Goal: Transaction & Acquisition: Purchase product/service

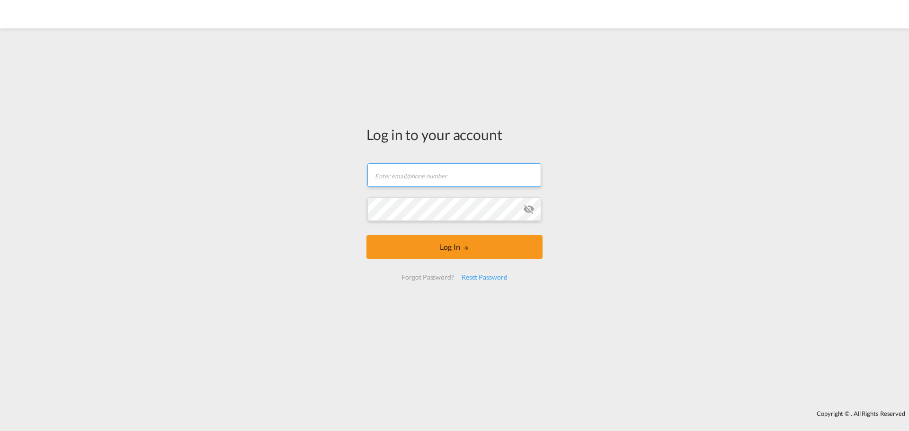
click at [476, 182] on input "text" at bounding box center [455, 175] width 174 height 24
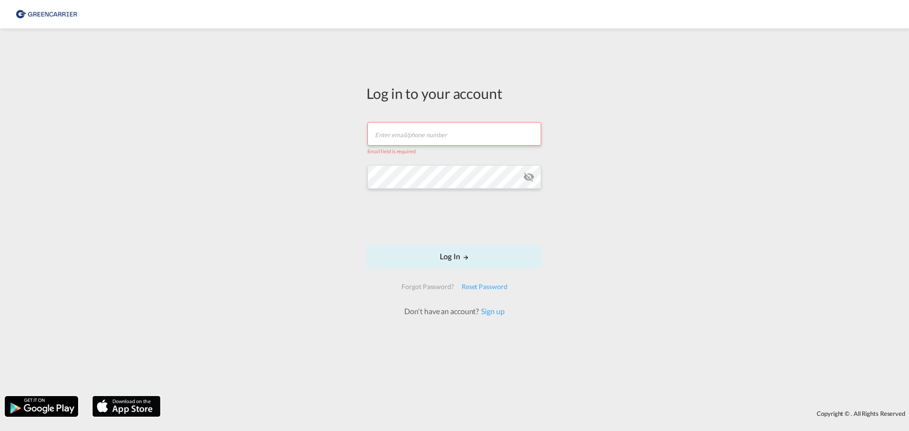
click at [405, 152] on body "Log in to your account Email field is required Password field is required Log I…" at bounding box center [454, 215] width 909 height 431
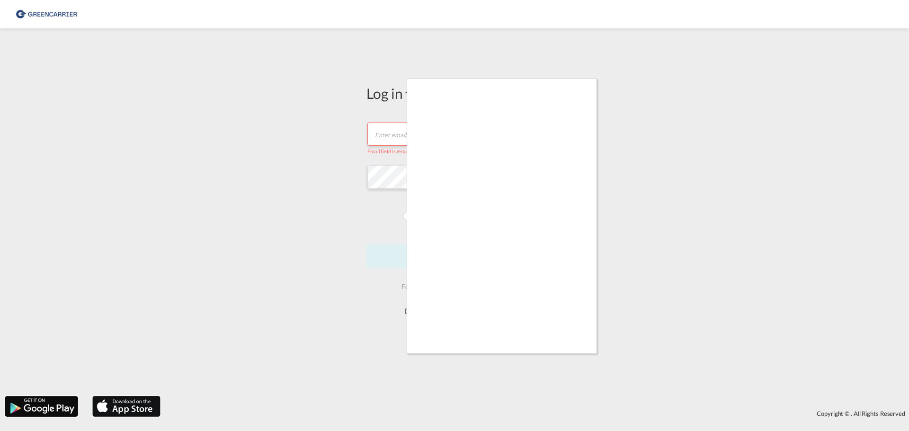
click at [397, 130] on div at bounding box center [454, 215] width 909 height 431
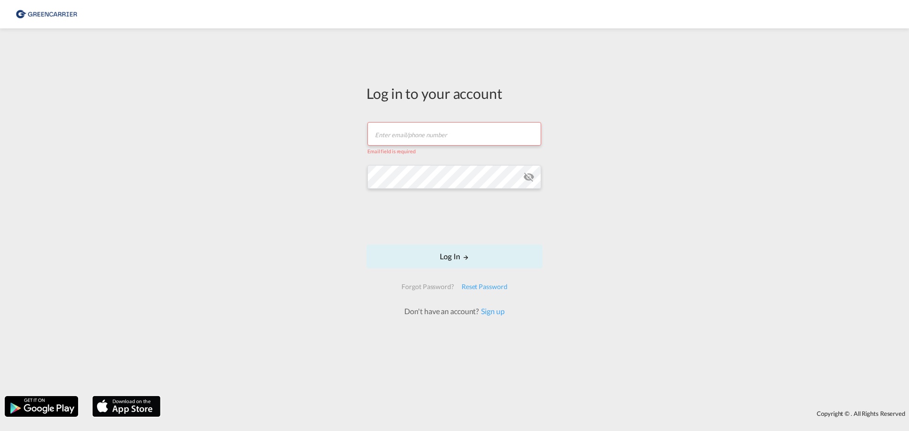
click at [418, 132] on input "text" at bounding box center [455, 134] width 174 height 24
type input "[EMAIL_ADDRESS][DOMAIN_NAME]"
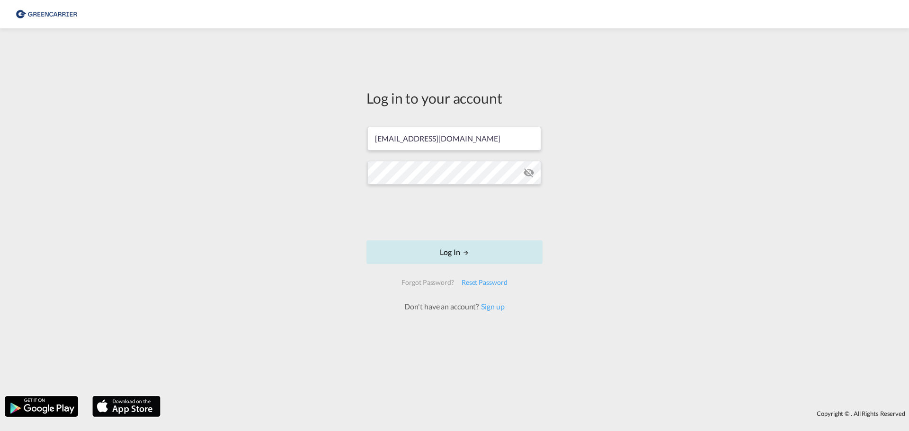
click at [464, 256] on md-icon "LOGIN" at bounding box center [466, 253] width 7 height 7
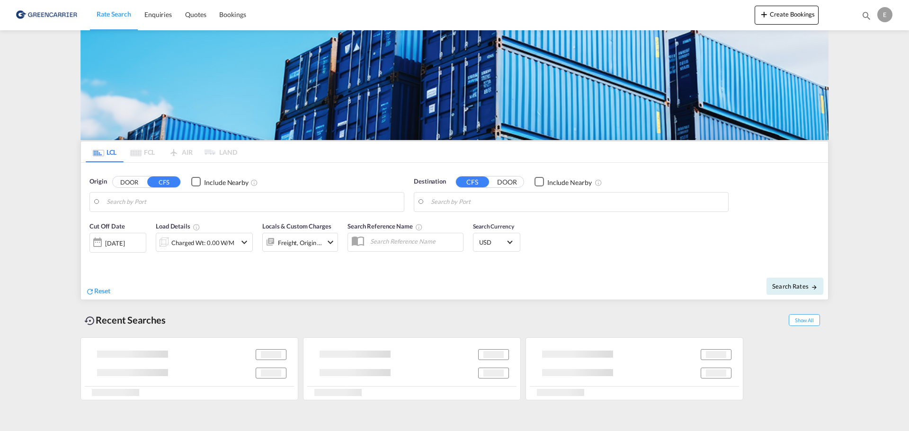
type input "DK-8723, Hedensted"
type input "[GEOGRAPHIC_DATA], [GEOGRAPHIC_DATA]"
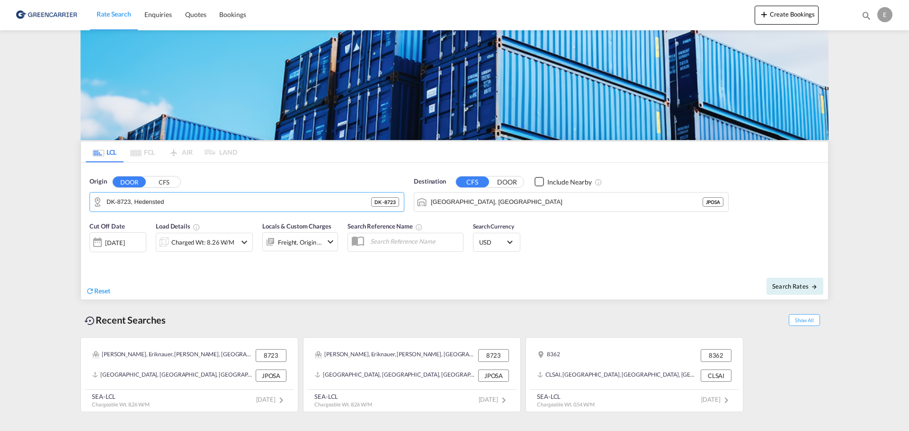
drag, startPoint x: 189, startPoint y: 207, endPoint x: -39, endPoint y: 201, distance: 228.4
click at [0, 201] on html "Rate Search Enquiries Quotes Bookings Rate Search Enquiries" at bounding box center [454, 215] width 909 height 431
drag, startPoint x: 177, startPoint y: 198, endPoint x: 32, endPoint y: 202, distance: 145.4
click at [32, 202] on md-content "Rate Search Enquiries Quotes Bookings Create Bookings Bookings Quotes Enquiries…" at bounding box center [454, 215] width 909 height 431
type input "a"
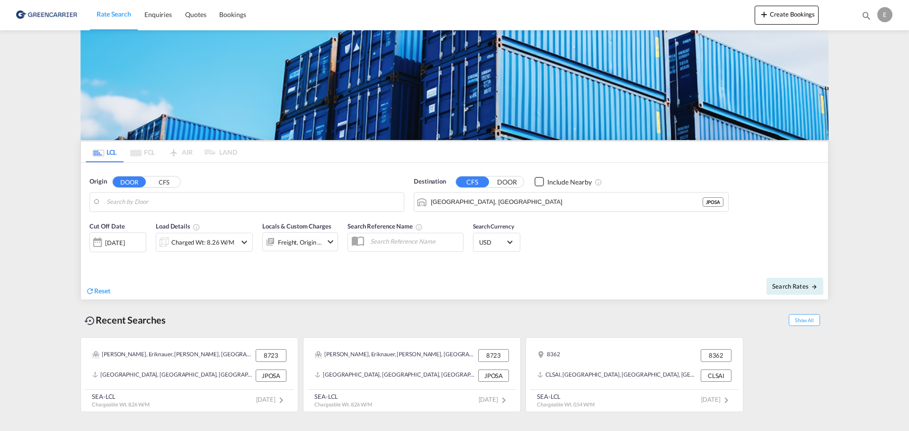
click at [169, 201] on body "Rate Search Enquiries Quotes Bookings Rate Search Enquiries" at bounding box center [454, 215] width 909 height 431
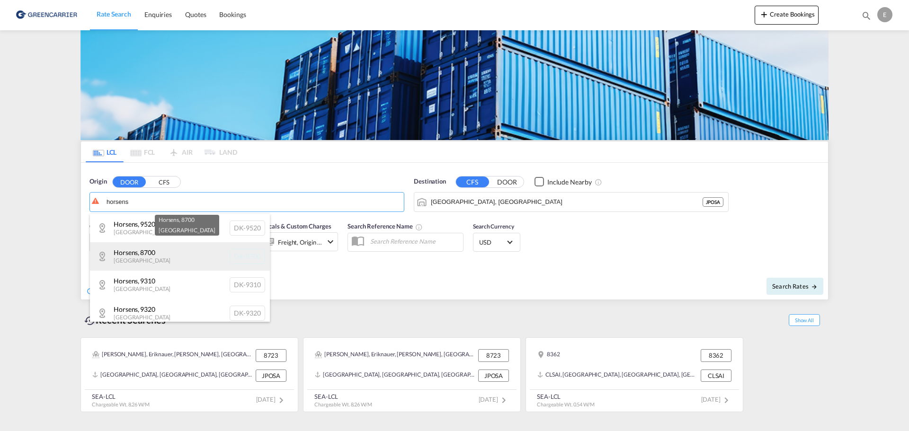
click at [178, 252] on div "Horsens , 8700 [GEOGRAPHIC_DATA] [GEOGRAPHIC_DATA]-8700" at bounding box center [180, 256] width 180 height 28
type input "DK-8700, Horsens"
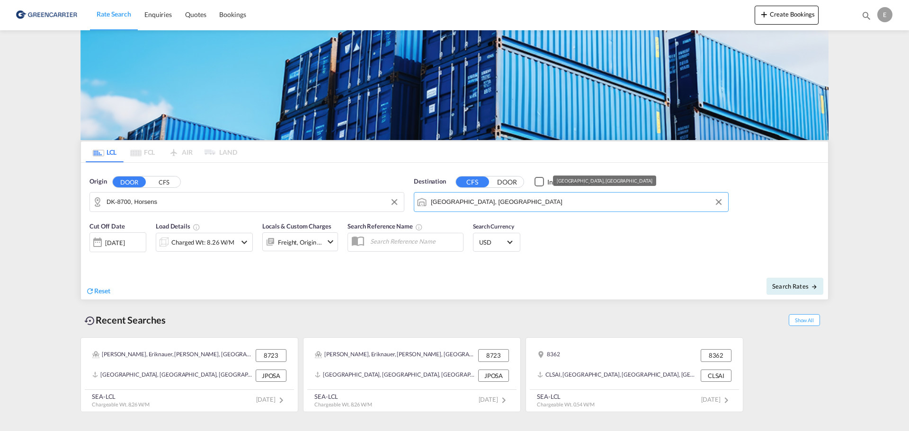
click at [540, 202] on input "[GEOGRAPHIC_DATA], [GEOGRAPHIC_DATA]" at bounding box center [577, 202] width 293 height 14
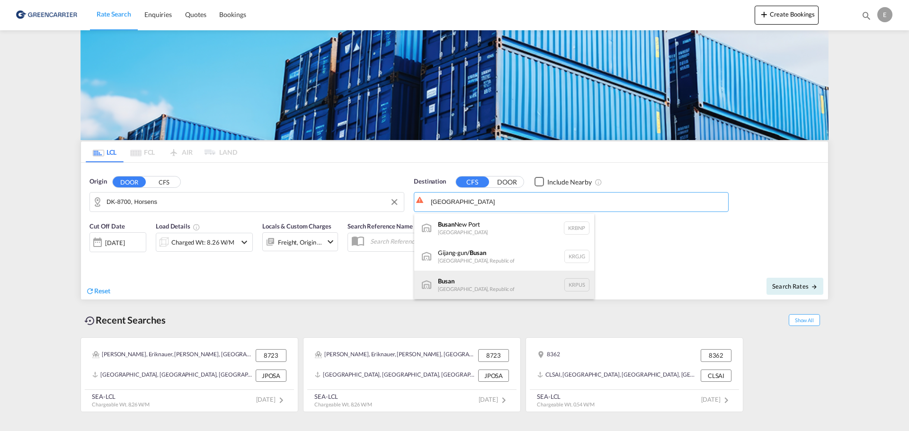
click at [520, 280] on div "Busan Korea, Republic of KRPUS" at bounding box center [504, 285] width 180 height 28
type input "Busan, KRPUS"
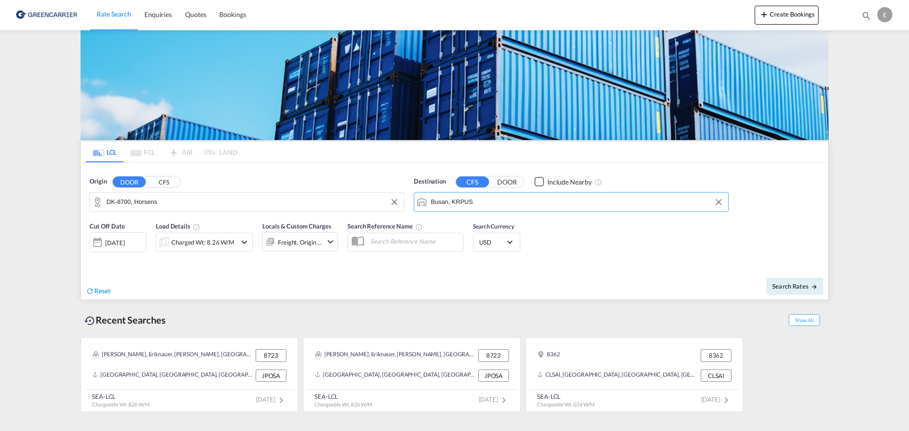
click at [172, 246] on div "Charged Wt: 8.26 W/M" at bounding box center [202, 242] width 63 height 13
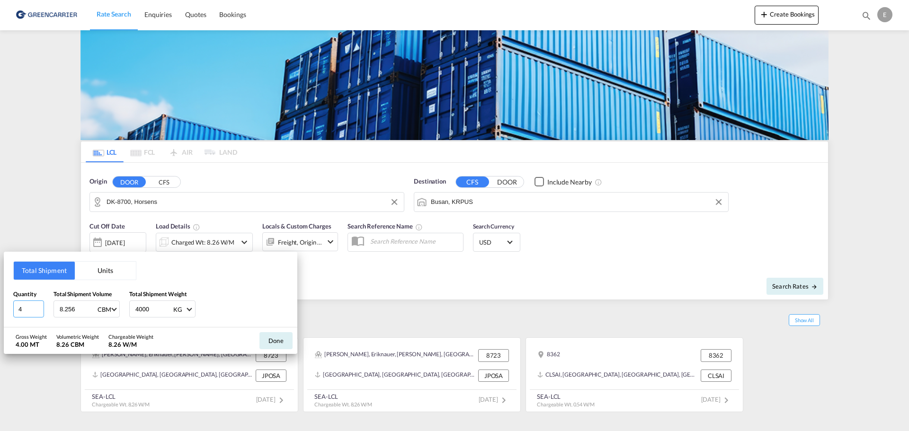
click at [33, 310] on input "4" at bounding box center [28, 309] width 31 height 17
type input "0.22"
type input "156"
click at [283, 339] on button "Done" at bounding box center [276, 340] width 33 height 17
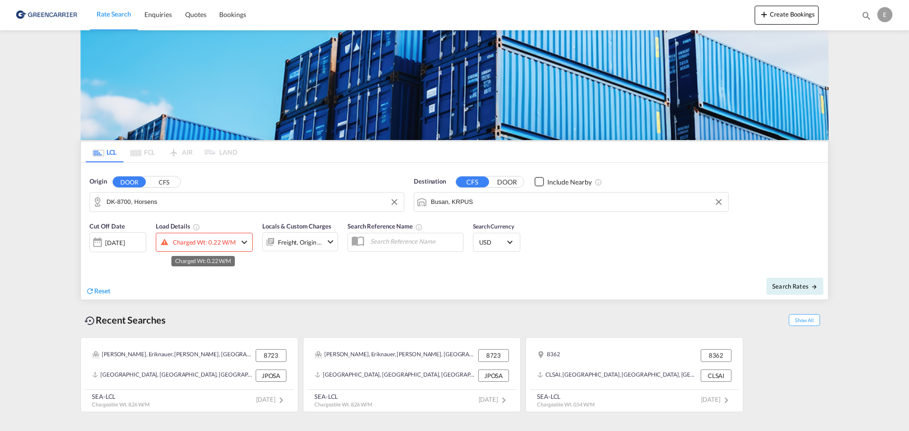
click at [234, 245] on div "Charged Wt: 0.22 W/M" at bounding box center [204, 242] width 63 height 13
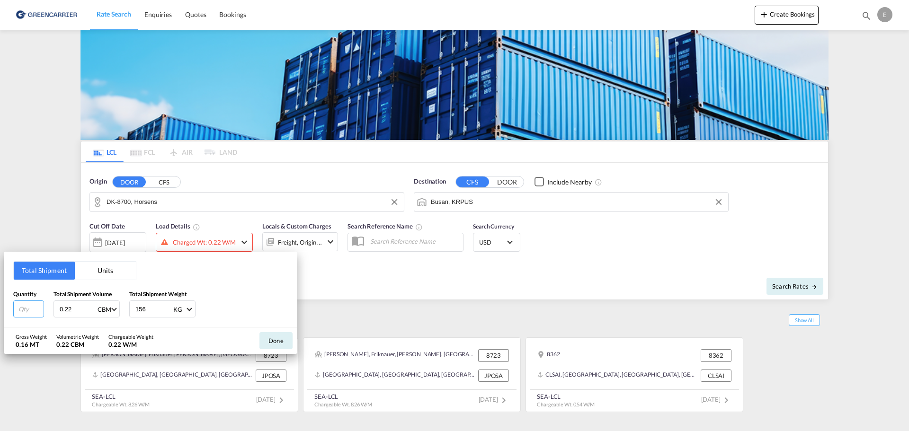
click at [31, 304] on input "number" at bounding box center [28, 309] width 31 height 17
type input "1"
click at [282, 342] on button "Done" at bounding box center [276, 340] width 33 height 17
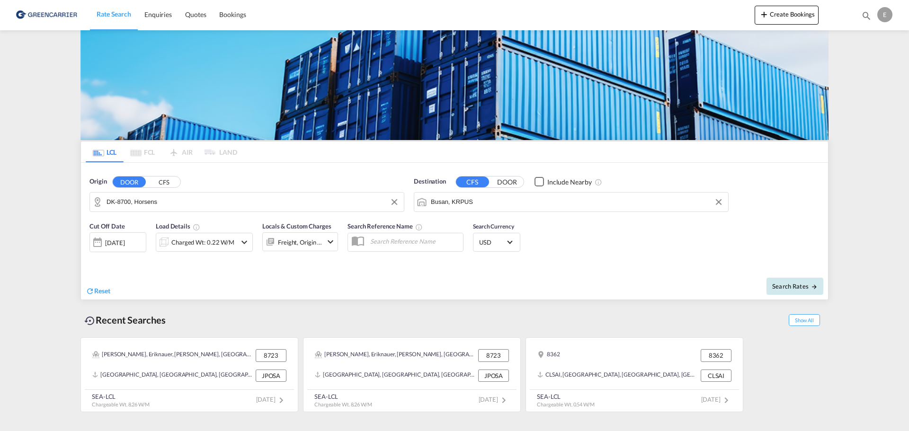
click at [804, 287] on span "Search Rates" at bounding box center [794, 287] width 45 height 8
type input "8700 to KRPUS / [DATE]"
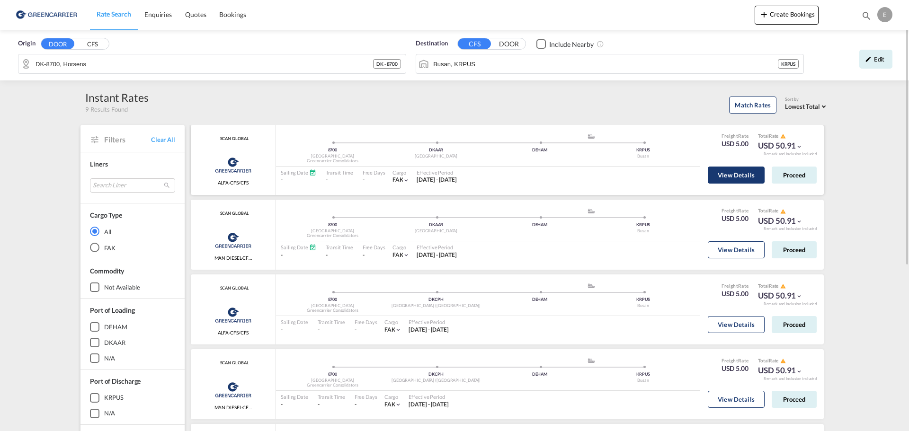
click at [728, 173] on button "View Details" at bounding box center [736, 175] width 57 height 17
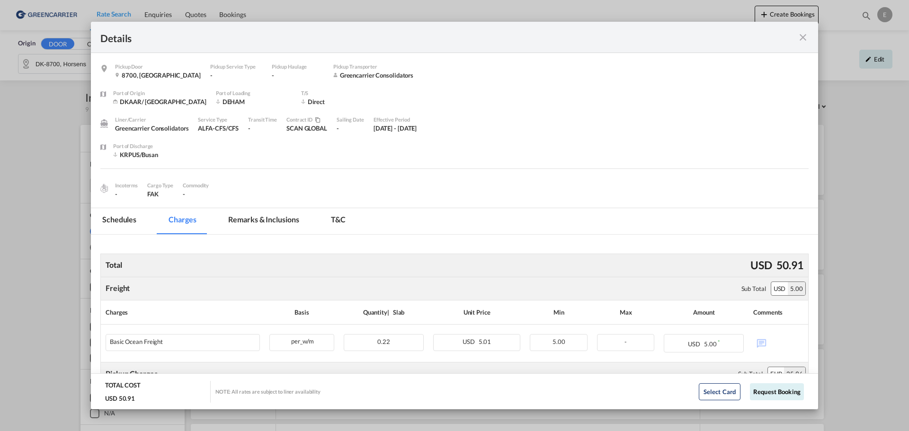
scroll to position [47, 0]
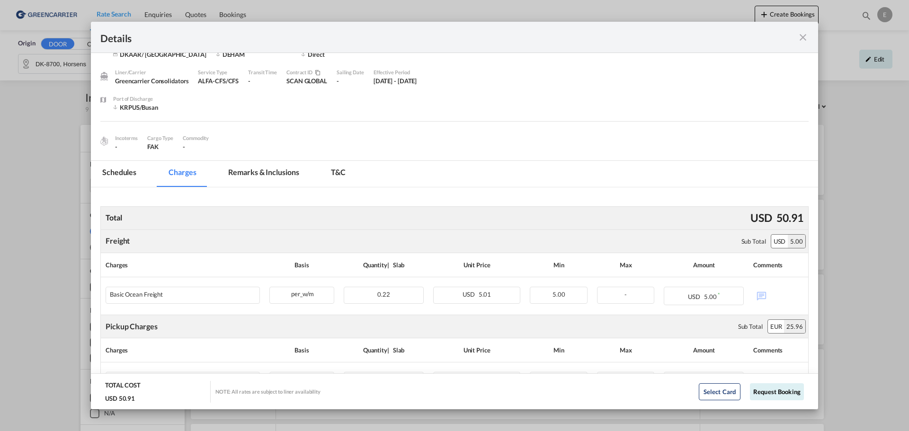
click at [779, 44] on div "Details" at bounding box center [454, 37] width 727 height 31
click at [601, 109] on div "Port of Discharge KRPUS/[GEOGRAPHIC_DATA]" at bounding box center [461, 108] width 696 height 27
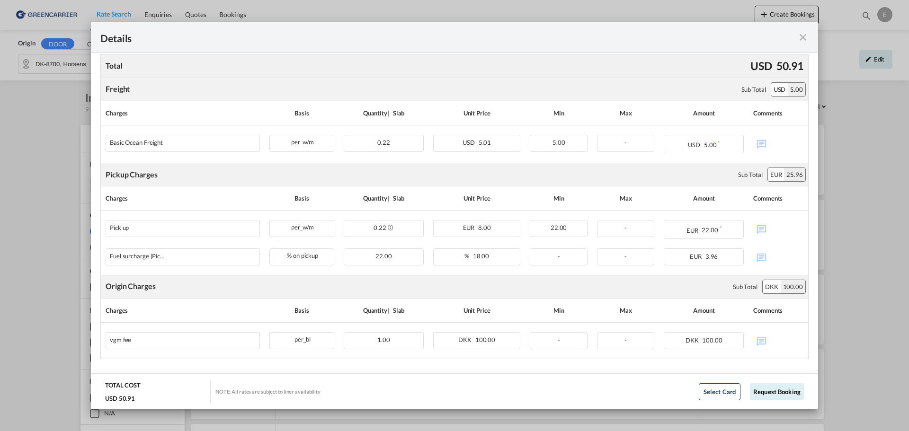
scroll to position [214, 0]
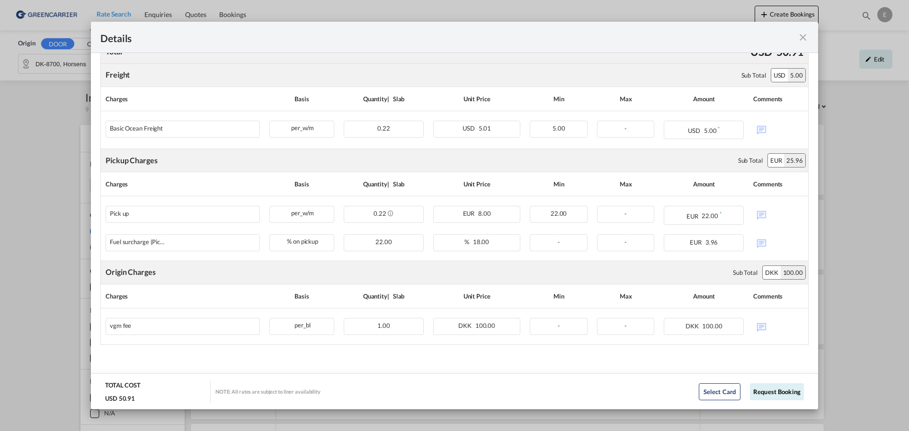
click at [801, 36] on md-icon "icon-close fg-AAA8AD m-0 cursor" at bounding box center [803, 37] width 11 height 11
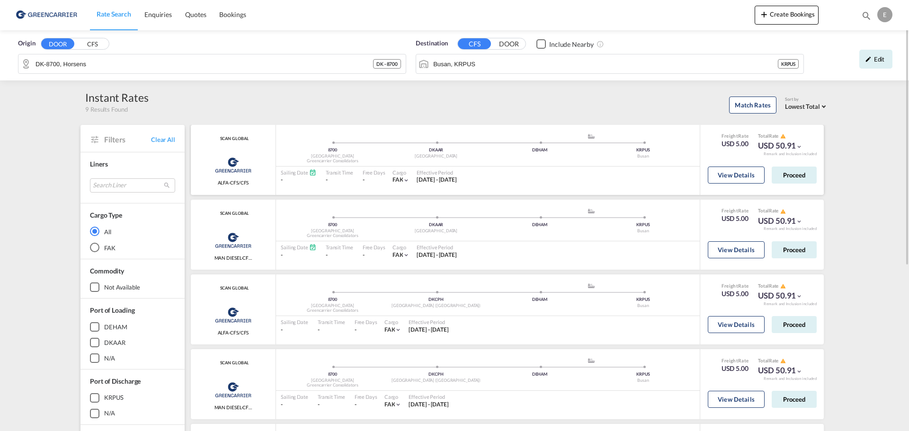
click at [773, 141] on div "USD 50.91" at bounding box center [780, 145] width 45 height 11
click at [708, 171] on button "View Details" at bounding box center [736, 175] width 57 height 17
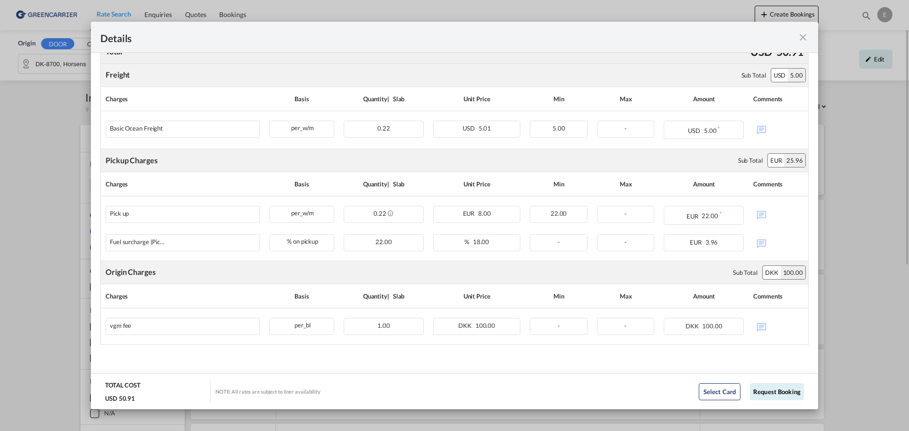
scroll to position [166, 0]
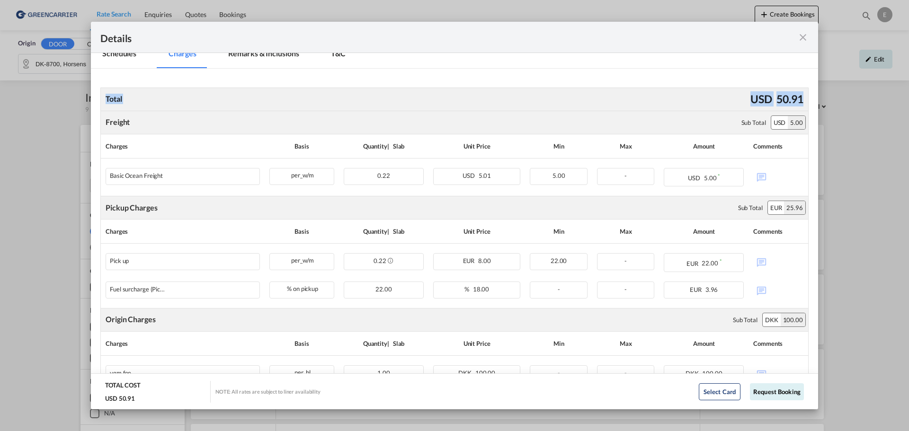
drag, startPoint x: 97, startPoint y: 99, endPoint x: 806, endPoint y: 98, distance: 709.0
click at [806, 98] on md-content "Total USD 50.91 Freight Please enter leg name Leg Name Already Exists Sub Total…" at bounding box center [454, 256] width 727 height 375
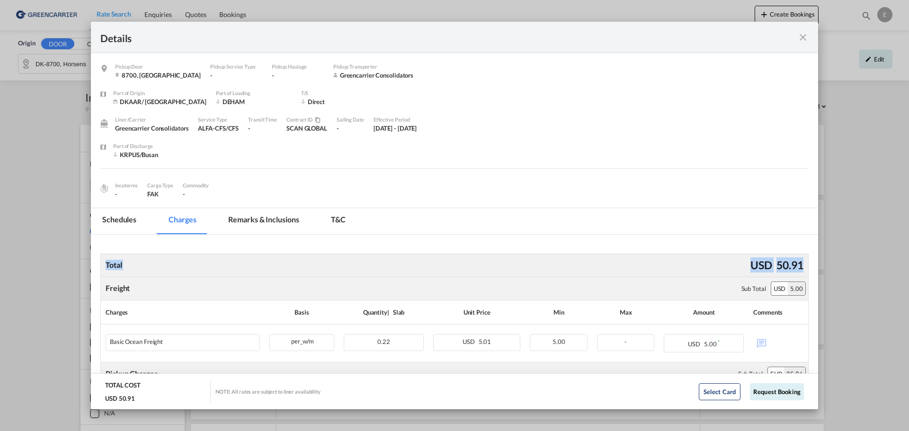
scroll to position [214, 0]
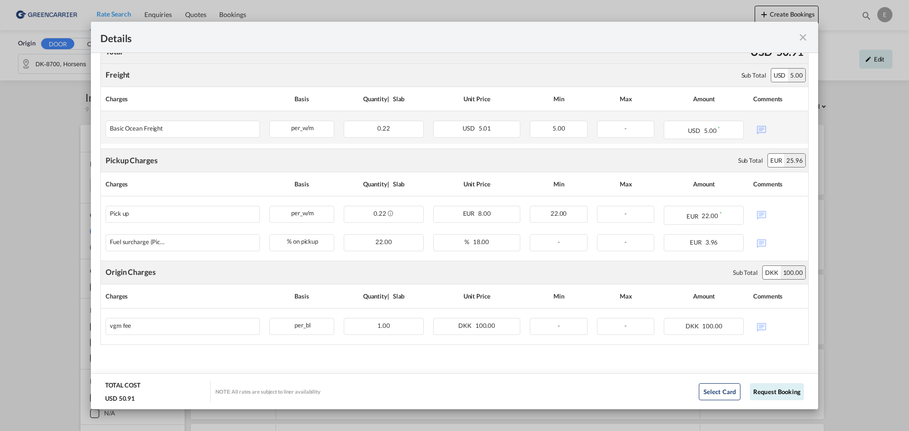
drag, startPoint x: 541, startPoint y: 176, endPoint x: 415, endPoint y: 142, distance: 131.1
click at [415, 142] on td "0.22 Please Enter Invalid Input" at bounding box center [384, 127] width 90 height 33
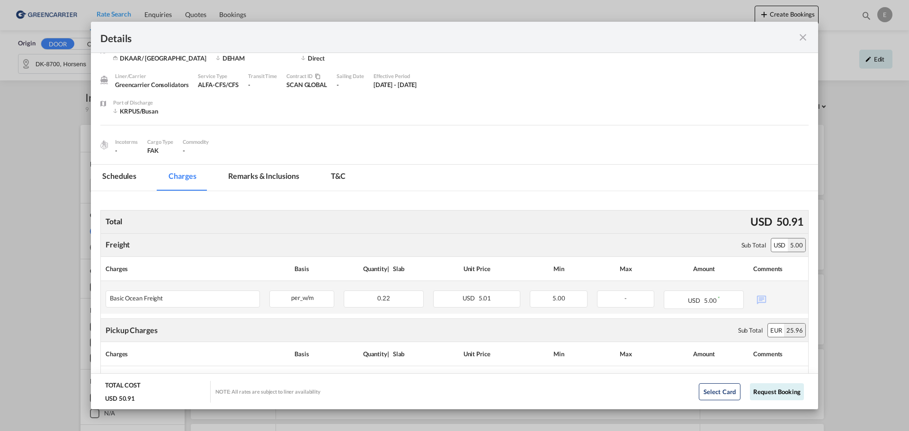
scroll to position [72, 0]
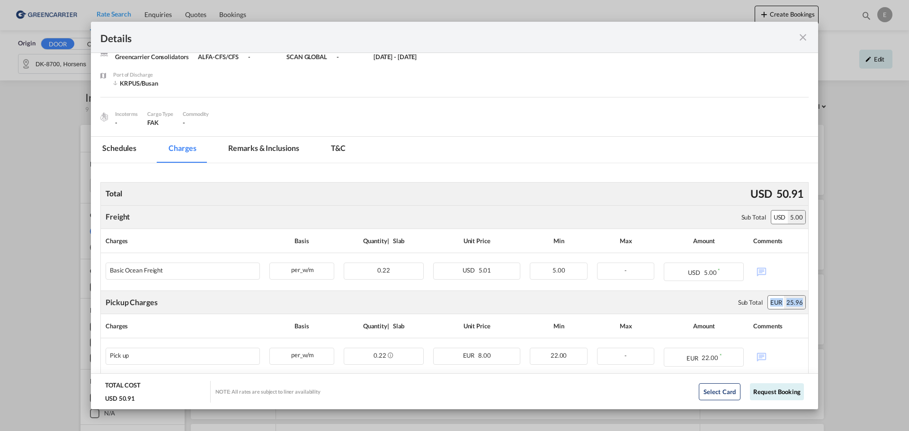
drag, startPoint x: 765, startPoint y: 302, endPoint x: 816, endPoint y: 303, distance: 51.6
click at [811, 304] on md-dialog-content "Pickup Door 8700, [GEOGRAPHIC_DATA] Pickup Service Type - Pickup Haulage - Pick…" at bounding box center [454, 231] width 727 height 357
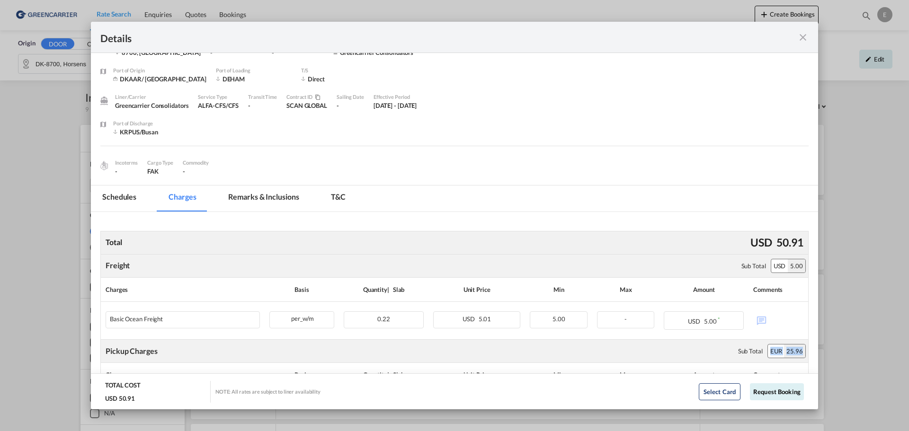
scroll to position [0, 0]
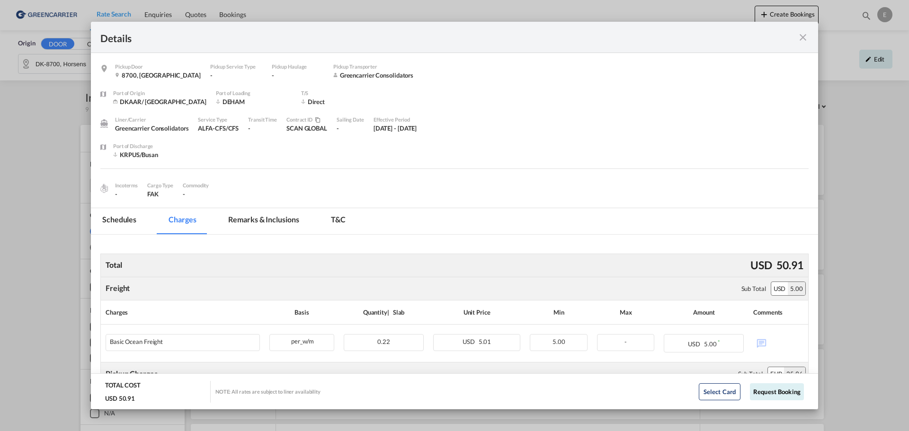
click at [801, 41] on md-icon "icon-close fg-AAA8AD m-0 cursor" at bounding box center [803, 37] width 11 height 11
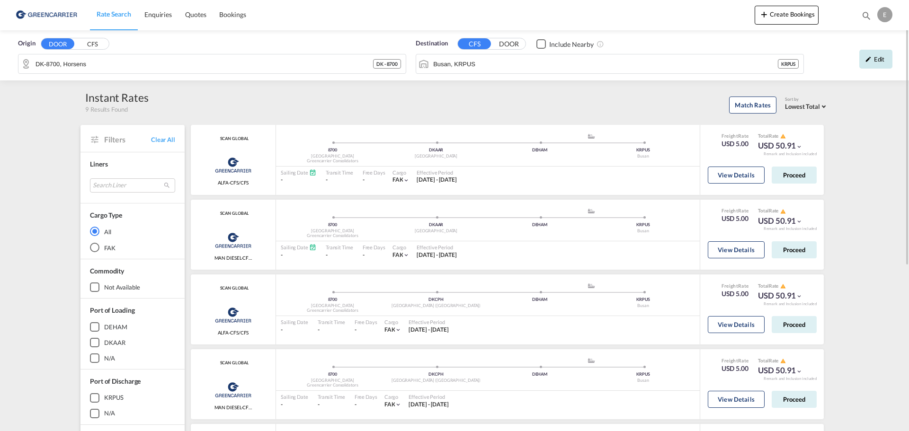
click at [866, 64] on div "Edit" at bounding box center [876, 59] width 33 height 19
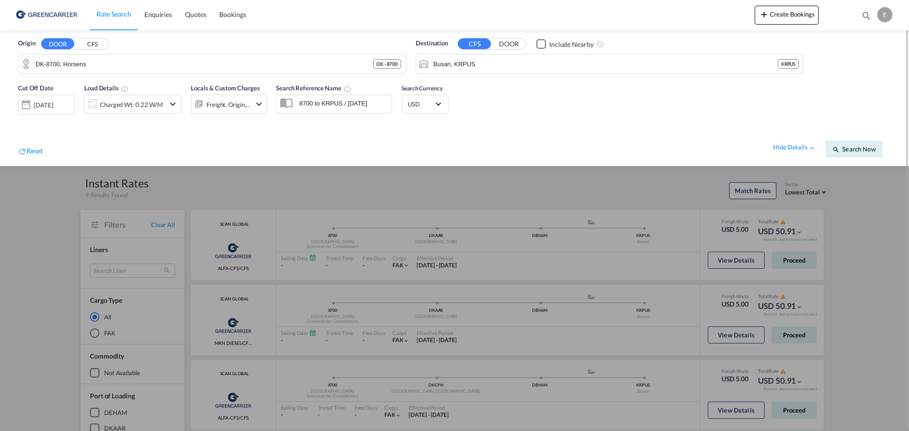
click at [142, 112] on div "Charged Wt: 0.22 W/M" at bounding box center [125, 104] width 80 height 19
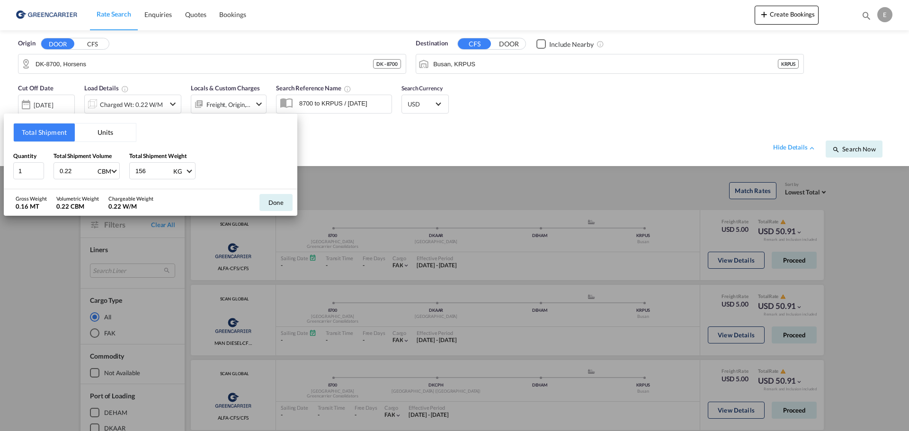
click at [273, 194] on div "Done" at bounding box center [276, 202] width 43 height 27
click at [273, 207] on button "Done" at bounding box center [276, 202] width 33 height 17
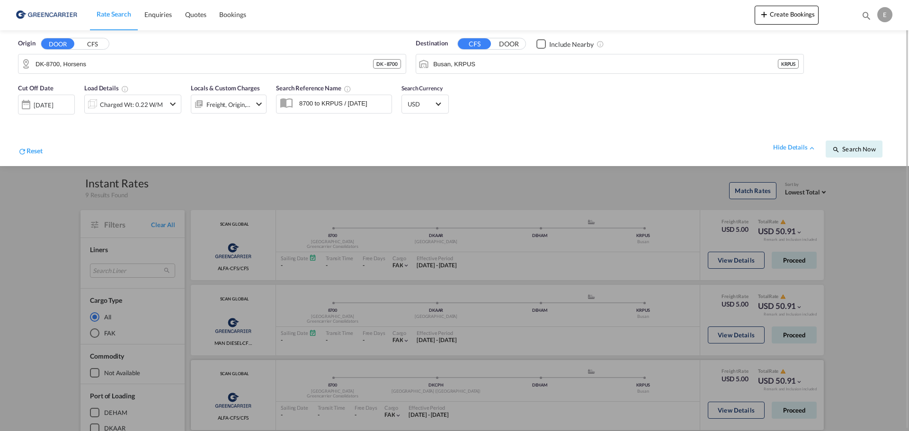
click at [398, 397] on div at bounding box center [454, 215] width 909 height 431
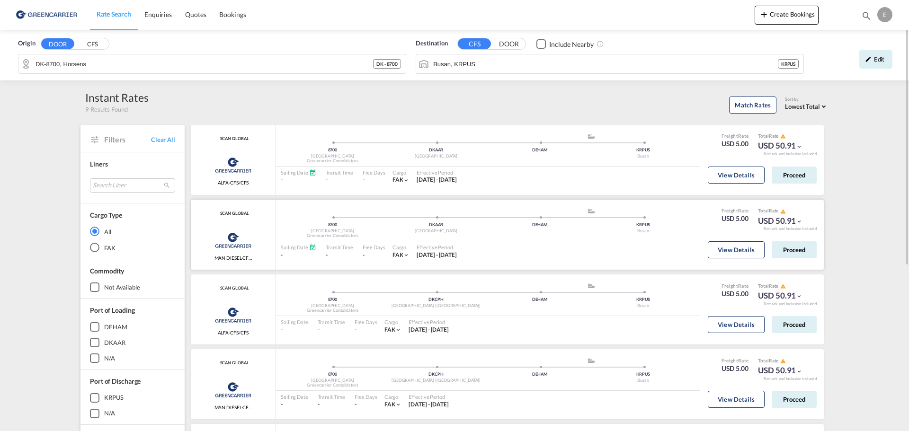
drag, startPoint x: 219, startPoint y: 182, endPoint x: 264, endPoint y: 200, distance: 48.5
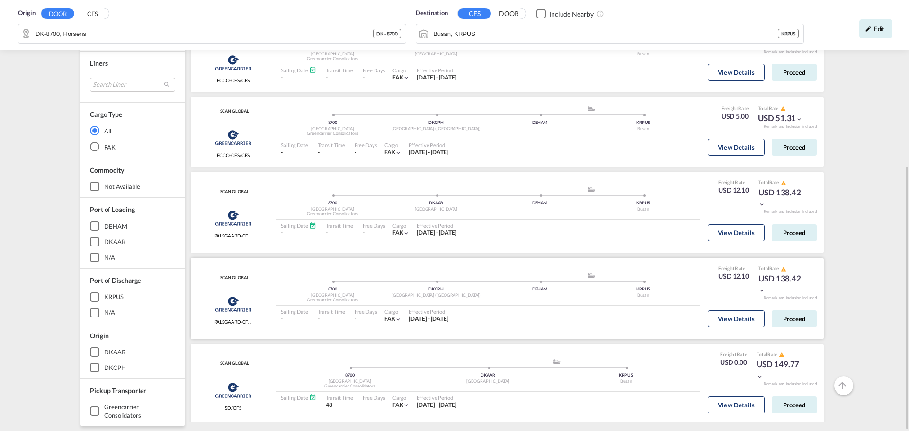
scroll to position [139, 0]
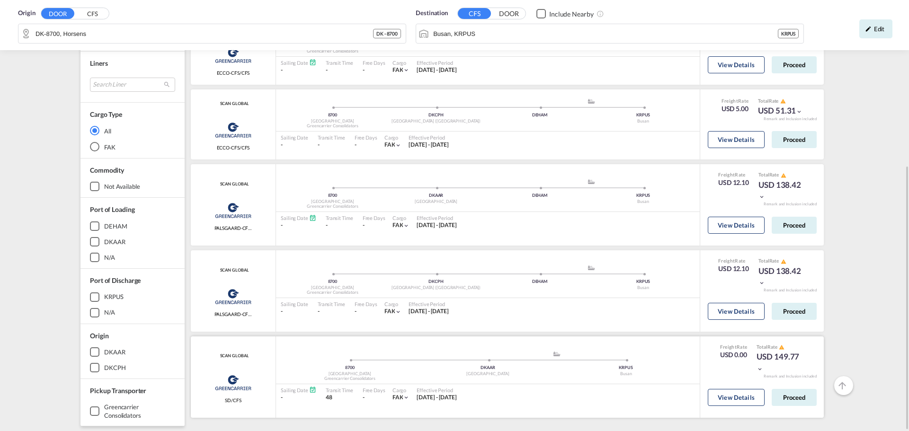
drag, startPoint x: 791, startPoint y: 356, endPoint x: 741, endPoint y: 356, distance: 50.7
click at [741, 356] on div "Freight Rate USD 0.00 Total Rate USD 149.77" at bounding box center [762, 359] width 99 height 30
drag, startPoint x: 245, startPoint y: 402, endPoint x: 200, endPoint y: 398, distance: 44.7
click at [200, 398] on div "SCAN GLOBAL Greencarrier Consolidators SD/CFS added by you" at bounding box center [233, 377] width 85 height 81
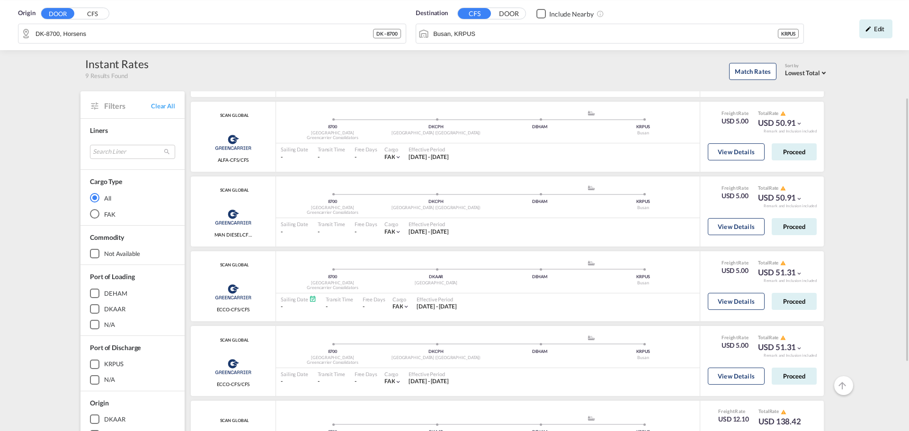
scroll to position [270, 0]
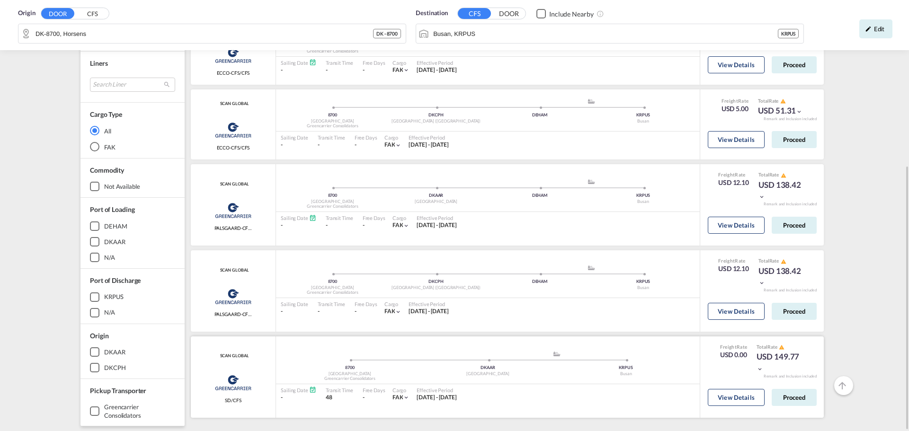
drag, startPoint x: 794, startPoint y: 353, endPoint x: 736, endPoint y: 364, distance: 59.2
click at [746, 362] on div "Freight Rate USD 0.00 Total Rate USD 149.77" at bounding box center [762, 359] width 99 height 30
